Goal: Find specific page/section: Find specific page/section

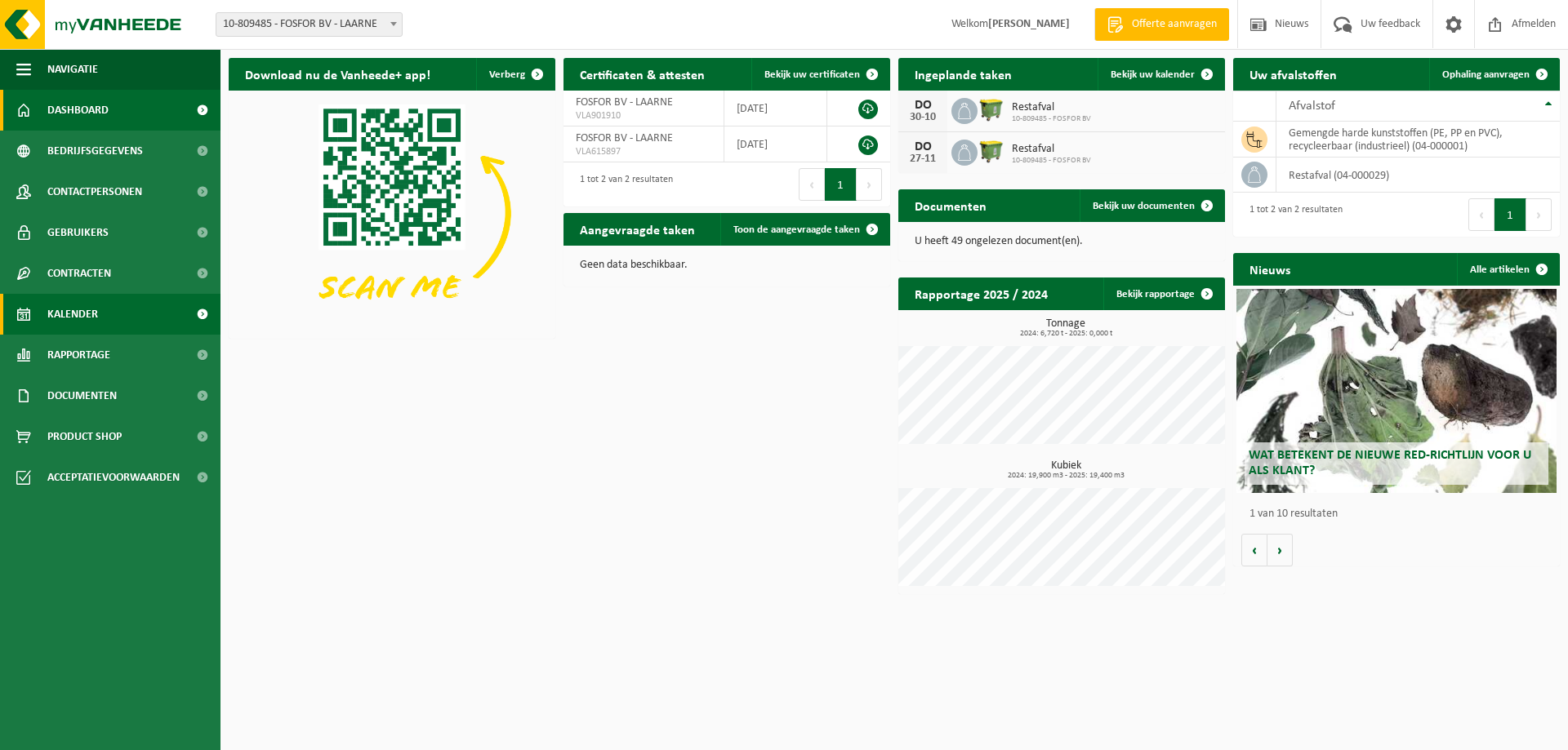
click at [85, 320] on span "Kalender" at bounding box center [73, 314] width 51 height 40
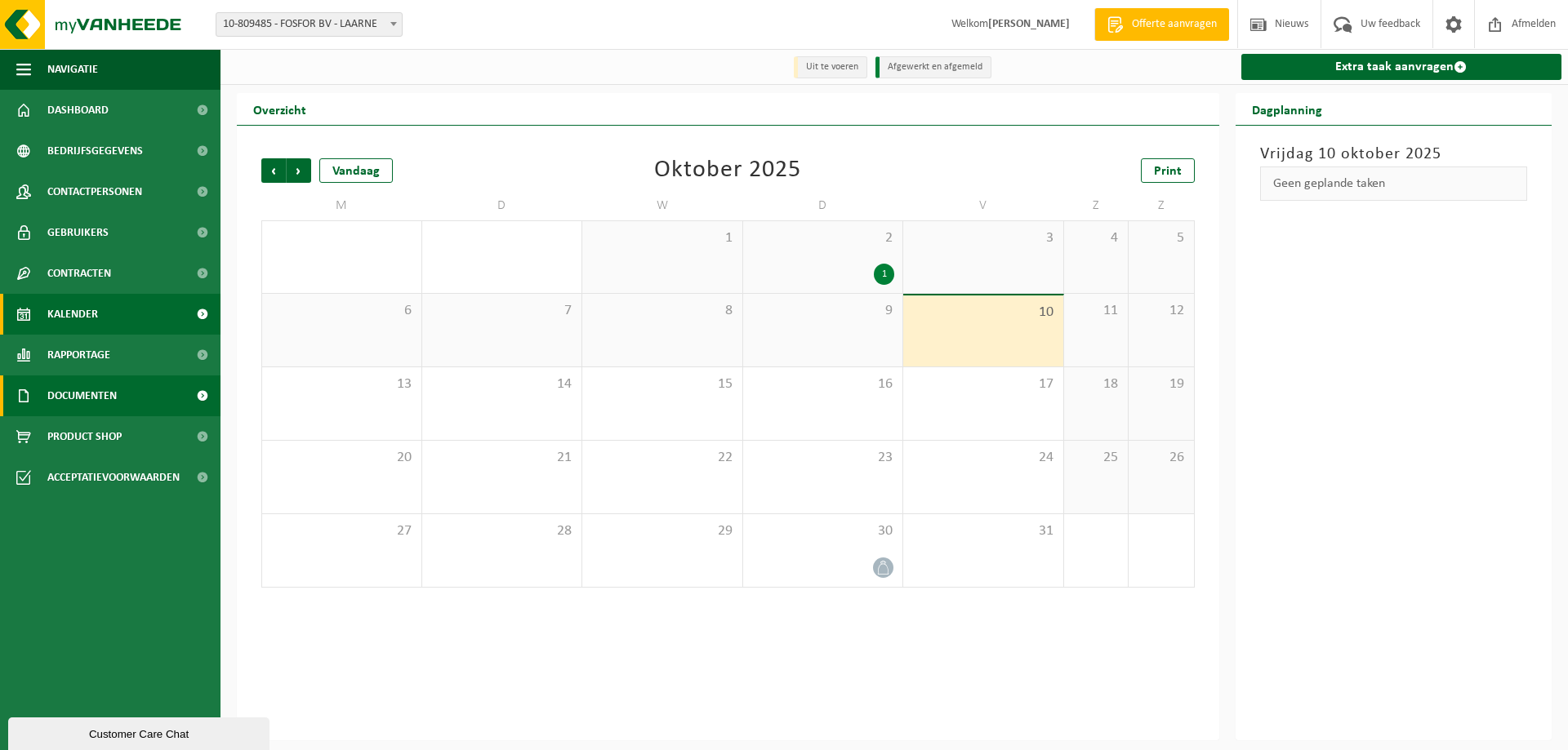
click at [85, 386] on span "Documenten" at bounding box center [82, 396] width 70 height 40
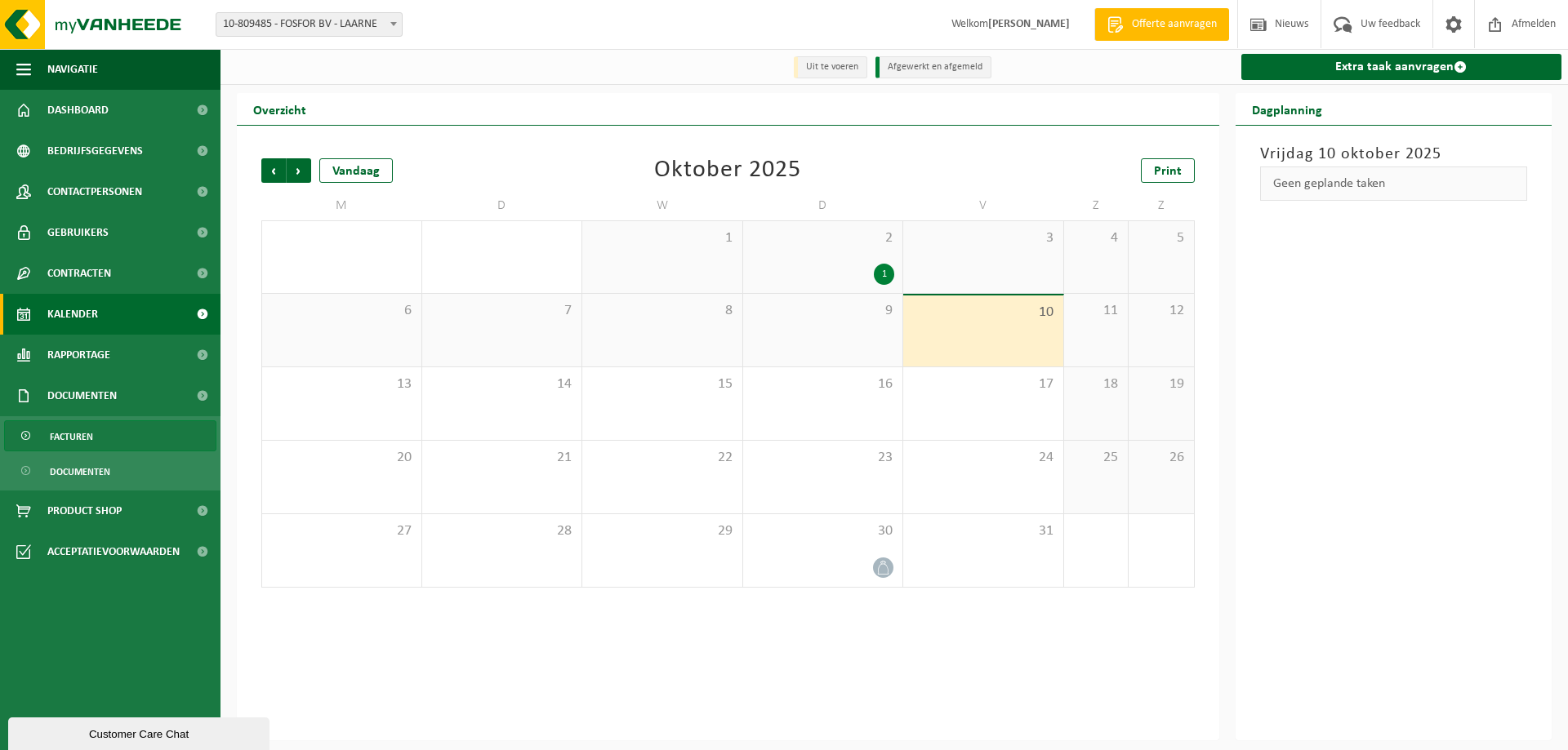
click at [81, 436] on span "Facturen" at bounding box center [71, 437] width 43 height 31
